Goal: Information Seeking & Learning: Learn about a topic

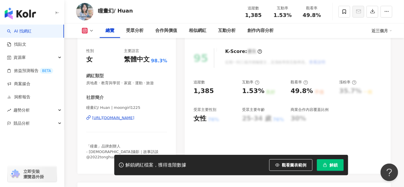
click at [126, 116] on div "https://www.instagram.com/moongirl1225/" at bounding box center [113, 117] width 42 height 5
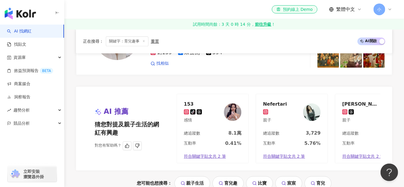
scroll to position [1260, 0]
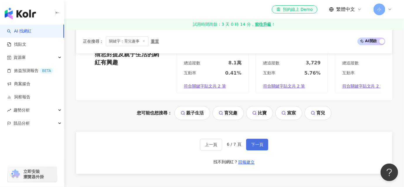
drag, startPoint x: 253, startPoint y: 151, endPoint x: 253, endPoint y: 147, distance: 3.8
click at [253, 147] on span "下一頁" at bounding box center [257, 144] width 12 height 5
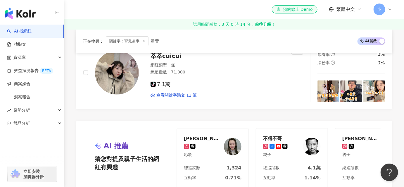
scroll to position [738, 0]
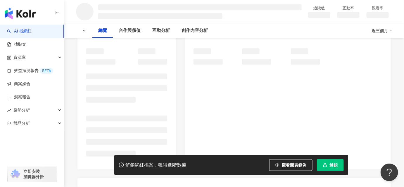
scroll to position [80, 0]
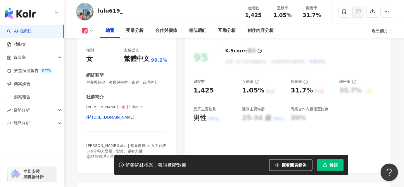
scroll to position [106, 0]
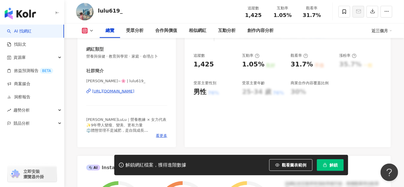
click at [123, 91] on div "https://www.instagram.com/lulu619_/" at bounding box center [113, 91] width 42 height 5
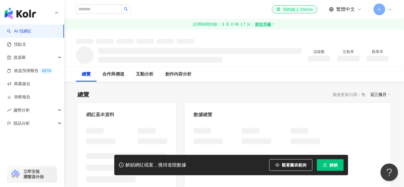
scroll to position [14, 0]
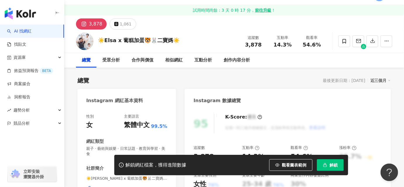
click at [124, 186] on div "https://www.instagram.com/elsalinlin_/" at bounding box center [113, 188] width 42 height 5
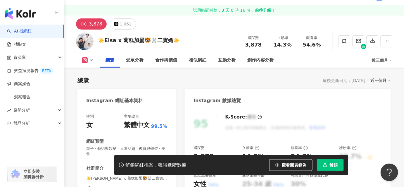
scroll to position [106, 0]
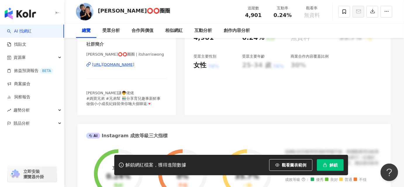
click at [120, 65] on div "https://www.instagram.com/itsharriswong/" at bounding box center [113, 64] width 42 height 5
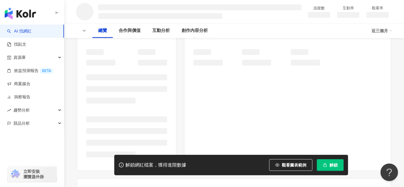
scroll to position [106, 0]
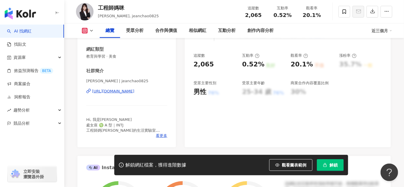
click at [128, 94] on div "[URL][DOMAIN_NAME]" at bounding box center [113, 91] width 42 height 5
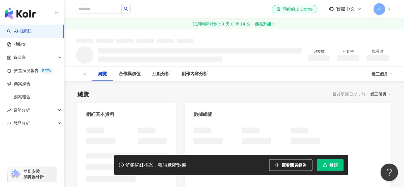
scroll to position [80, 0]
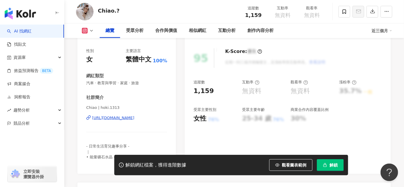
click at [126, 117] on div "[URL][DOMAIN_NAME]" at bounding box center [113, 117] width 42 height 5
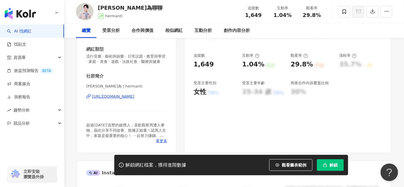
click at [127, 99] on div "[URL][DOMAIN_NAME]" at bounding box center [113, 96] width 42 height 5
click at [135, 99] on div "https://www.instagram.com/hermanti/" at bounding box center [113, 96] width 42 height 5
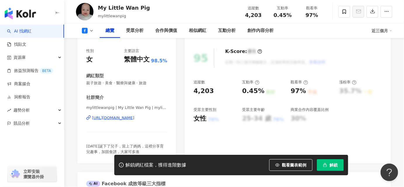
click at [133, 118] on div "[URL][DOMAIN_NAME]" at bounding box center [113, 117] width 42 height 5
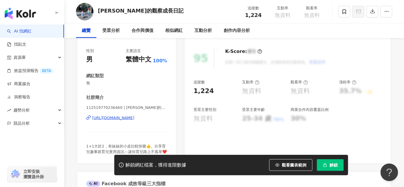
click at [132, 118] on div "https://www.facebook.com/112519770236460" at bounding box center [113, 117] width 42 height 5
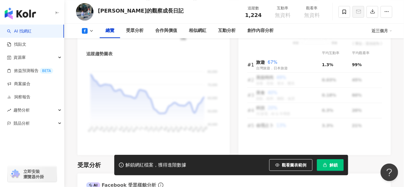
scroll to position [372, 0]
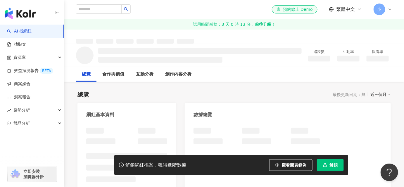
scroll to position [106, 0]
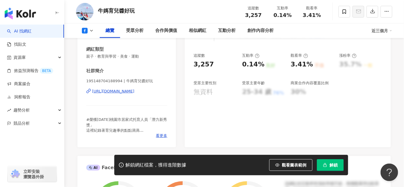
click at [130, 90] on div "https://www.facebook.com/195148704188994" at bounding box center [113, 91] width 42 height 5
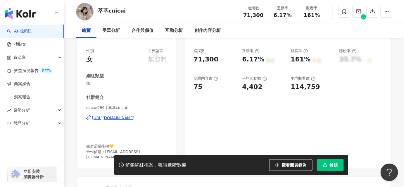
click at [121, 116] on div "[URL][DOMAIN_NAME]" at bounding box center [113, 117] width 42 height 5
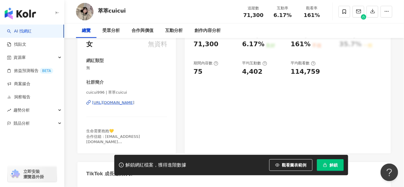
scroll to position [80, 0]
